Goal: Task Accomplishment & Management: Use online tool/utility

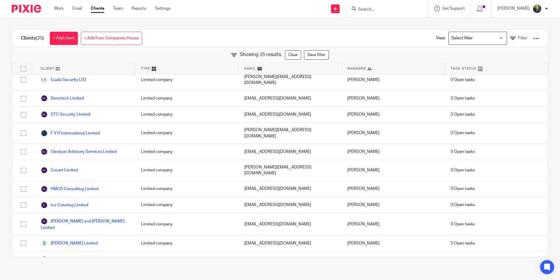
scroll to position [59, 0]
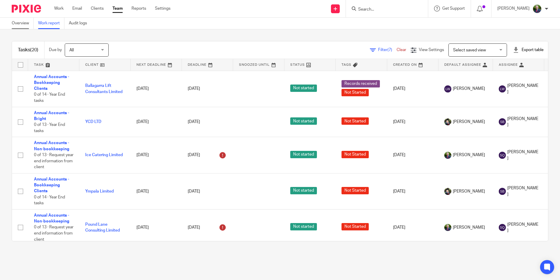
click at [25, 22] on link "Overview" at bounding box center [23, 23] width 22 height 11
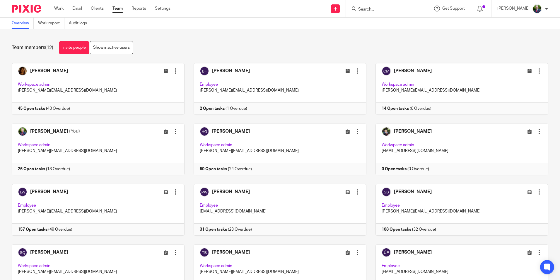
click at [59, 3] on div "Work Email Clients Team Reports Settings Work Email Clients Team Reports Settin…" at bounding box center [113, 8] width 131 height 17
click at [59, 7] on link "Work" at bounding box center [58, 9] width 9 height 6
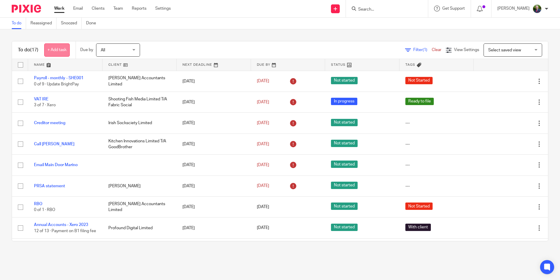
click at [67, 50] on link "+ Add task" at bounding box center [56, 49] width 25 height 13
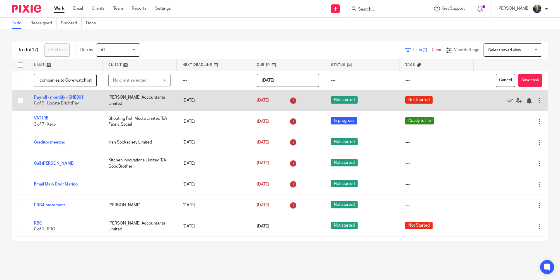
scroll to position [0, 15]
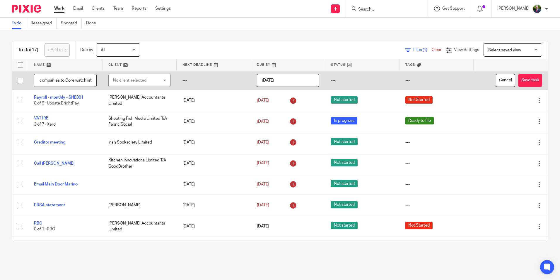
type input "Add all companies to Core watchlist"
click at [292, 79] on input "[DATE]" at bounding box center [288, 80] width 63 height 13
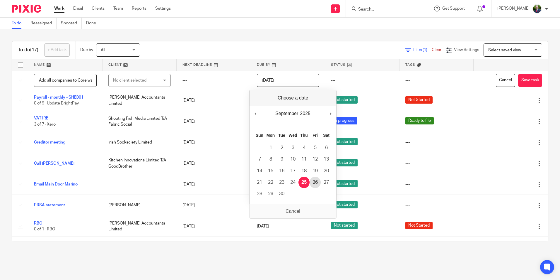
type input "[DATE]"
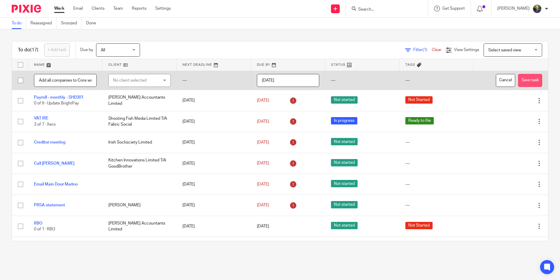
click at [518, 82] on button "Save task" at bounding box center [530, 80] width 24 height 13
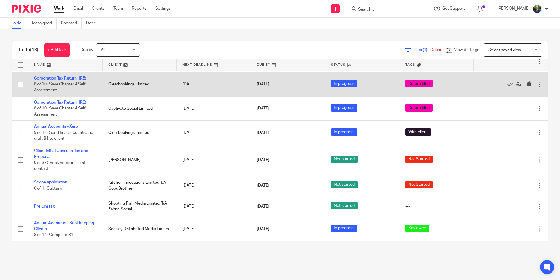
scroll to position [241, 0]
